Goal: Task Accomplishment & Management: Use online tool/utility

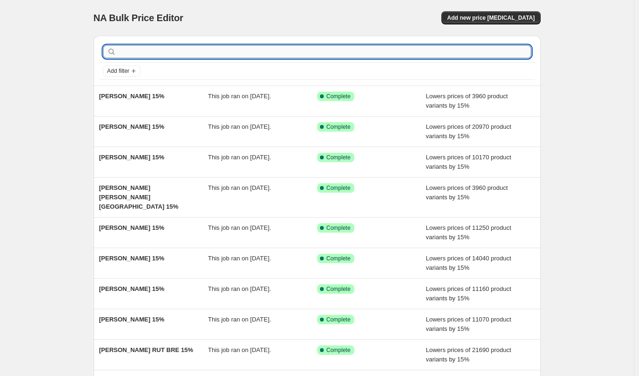
click at [189, 54] on input "text" at bounding box center [324, 51] width 413 height 13
paste input "[PERSON_NAME]"
type input "[PERSON_NAME]"
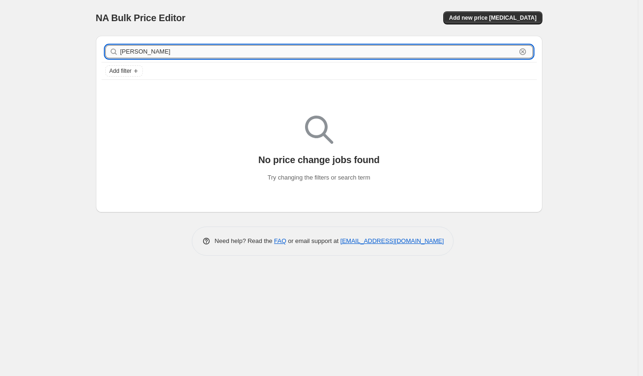
click at [206, 53] on input "[PERSON_NAME]" at bounding box center [318, 51] width 396 height 13
drag, startPoint x: 180, startPoint y: 47, endPoint x: 119, endPoint y: 44, distance: 61.2
click at [119, 44] on div "[PERSON_NAME] Clear" at bounding box center [319, 51] width 435 height 21
click at [263, 18] on div "NA Bulk Price Editor" at bounding box center [203, 17] width 215 height 13
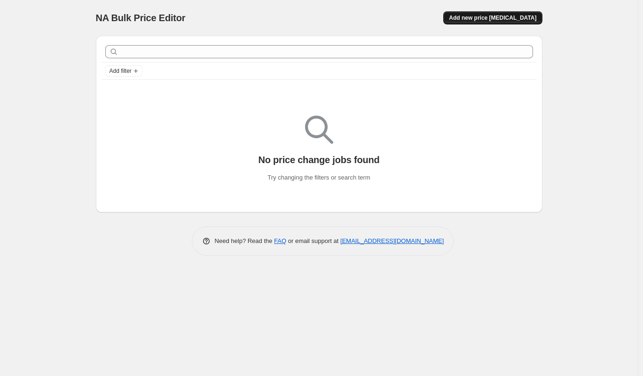
click at [487, 19] on span "Add new price [MEDICAL_DATA]" at bounding box center [492, 18] width 87 height 8
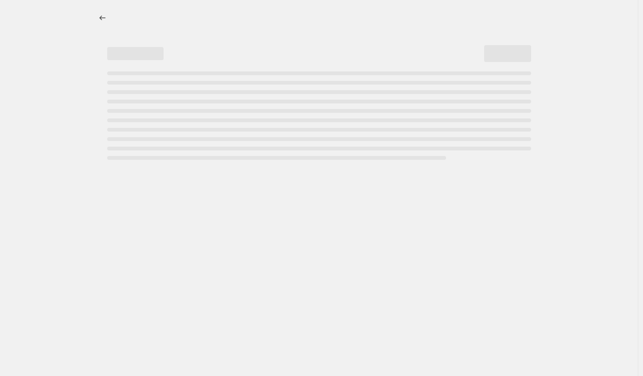
select select "percentage"
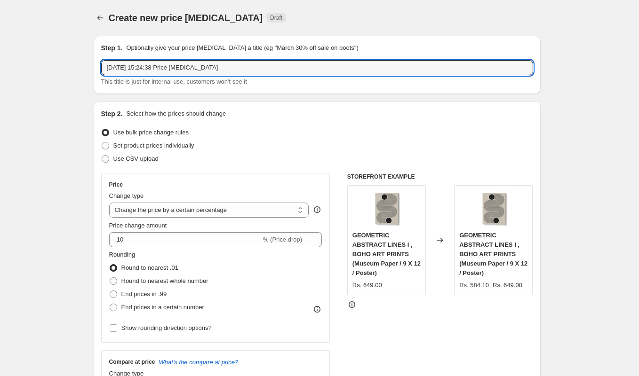
drag, startPoint x: 234, startPoint y: 67, endPoint x: 112, endPoint y: 60, distance: 122.5
click at [112, 60] on div "Step 1. Optionally give your price [MEDICAL_DATA] a title (eg "March 30% off sa…" at bounding box center [317, 64] width 432 height 43
paste input "[PERSON_NAME]"
type input "[PERSON_NAME] 15%"
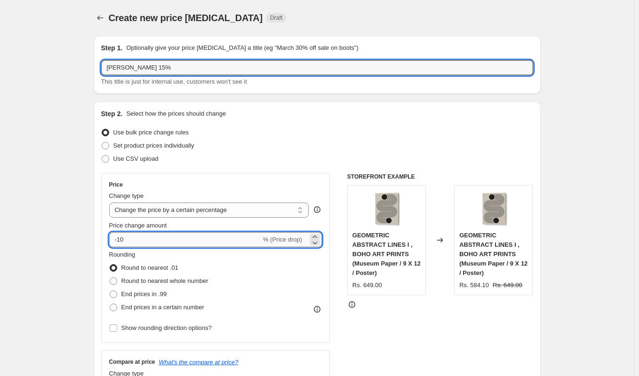
click at [142, 236] on input "-10" at bounding box center [185, 239] width 152 height 15
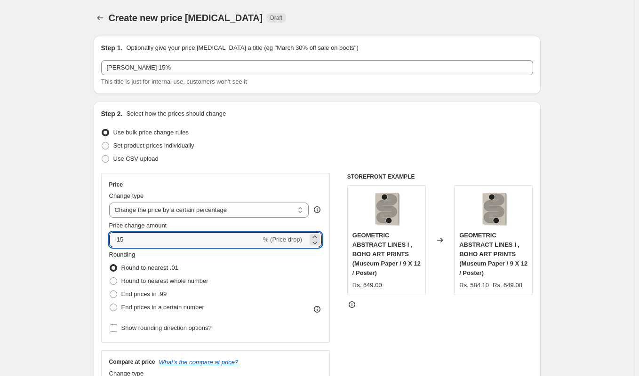
type input "-15"
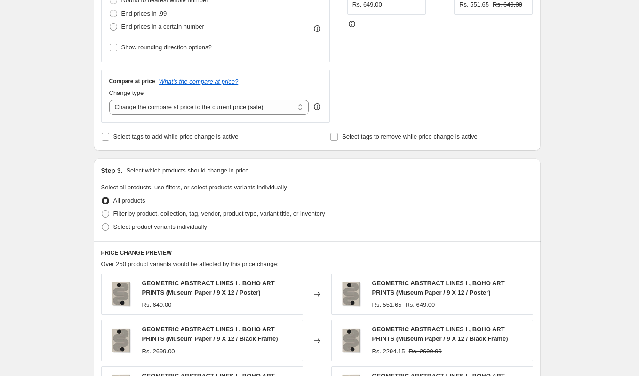
scroll to position [339, 0]
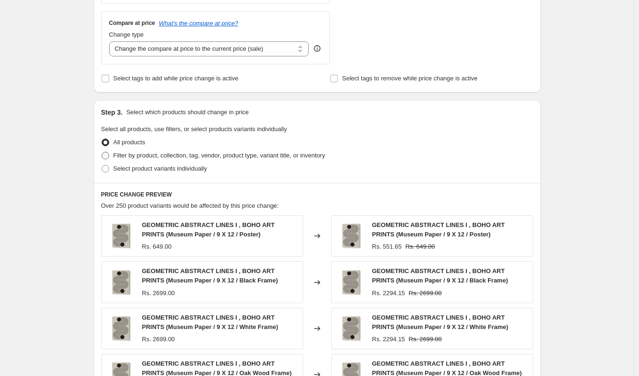
click at [174, 156] on span "Filter by product, collection, tag, vendor, product type, variant title, or inv…" at bounding box center [219, 155] width 212 height 7
click at [102, 152] on input "Filter by product, collection, tag, vendor, product type, variant title, or inv…" at bounding box center [102, 152] width 0 height 0
radio input "true"
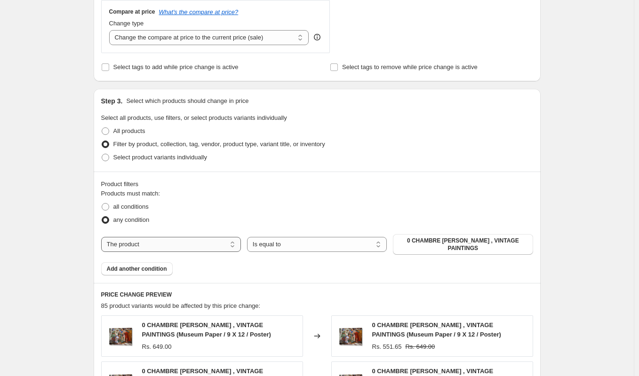
scroll to position [350, 0]
click at [204, 240] on select "The product The product's collection The product's tag The product's vendor The…" at bounding box center [171, 244] width 140 height 15
select select "collection"
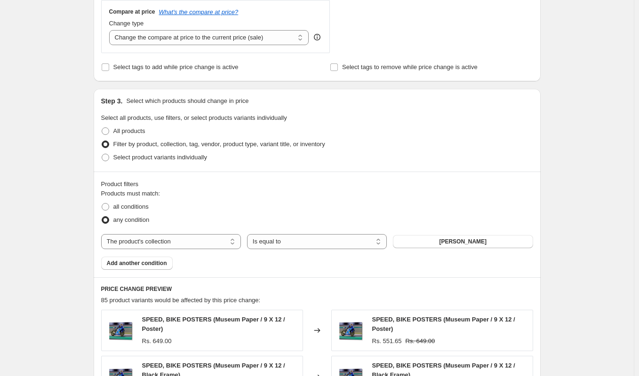
click at [454, 240] on span "[PERSON_NAME]" at bounding box center [462, 242] width 47 height 8
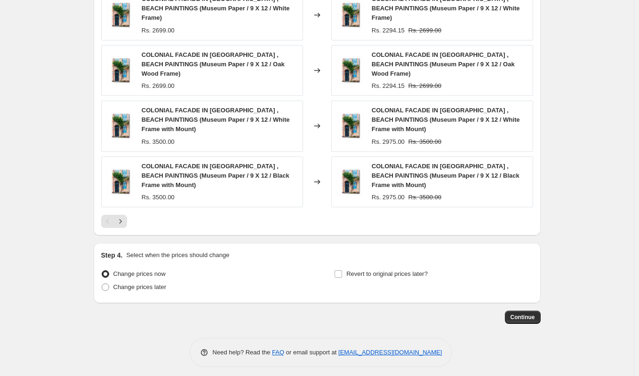
scroll to position [731, 0]
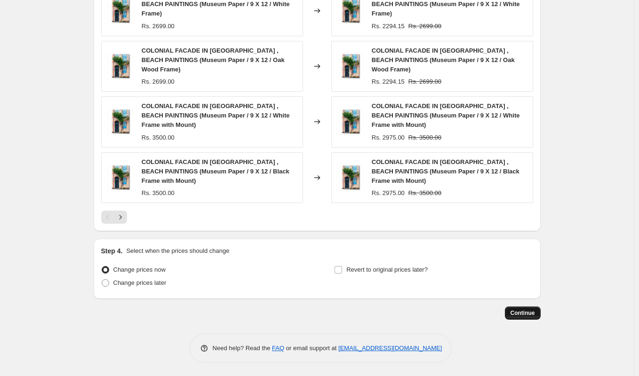
click at [529, 313] on span "Continue" at bounding box center [522, 313] width 24 height 8
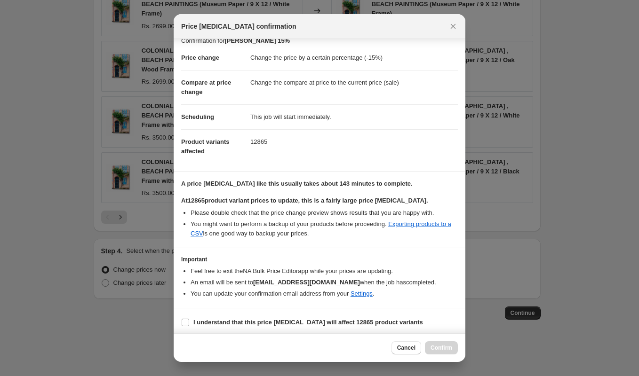
scroll to position [22, 0]
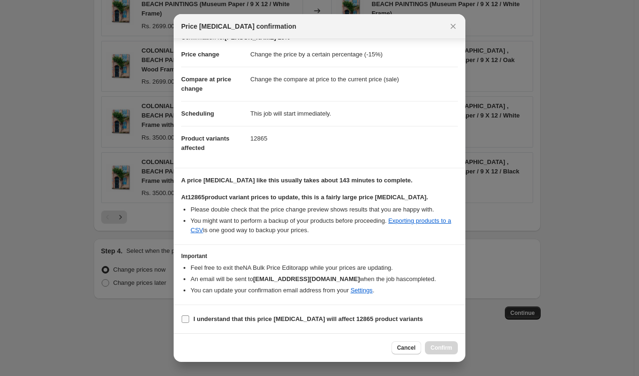
click at [347, 318] on b "I understand that this price [MEDICAL_DATA] will affect 12865 product variants" at bounding box center [307, 318] width 229 height 7
click at [189, 318] on input "I understand that this price [MEDICAL_DATA] will affect 12865 product variants" at bounding box center [185, 319] width 8 height 8
checkbox input "true"
click at [437, 349] on span "Confirm" at bounding box center [441, 348] width 22 height 8
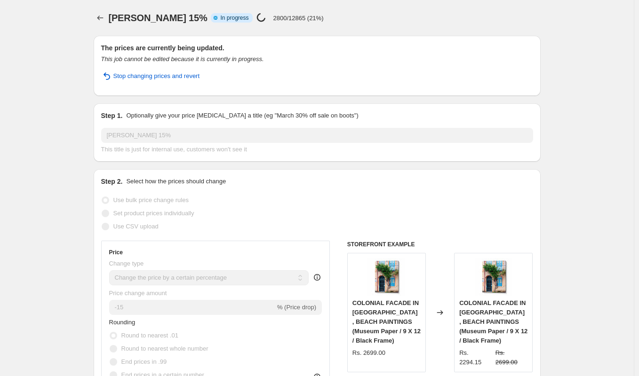
select select "percentage"
select select "collection"
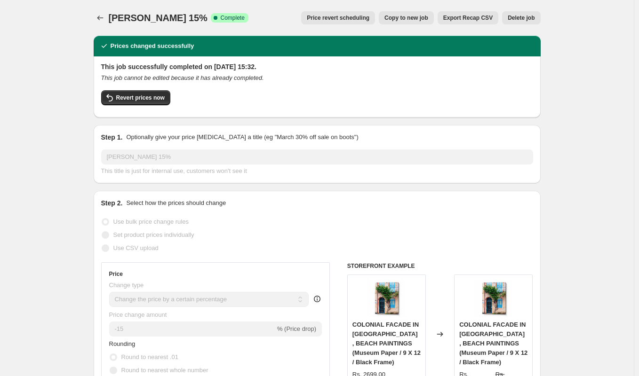
drag, startPoint x: 111, startPoint y: 15, endPoint x: 212, endPoint y: 22, distance: 101.3
click at [207, 22] on span "[PERSON_NAME] 15%" at bounding box center [158, 18] width 99 height 10
copy span "[PERSON_NAME]"
